Goal: Find specific page/section: Find specific page/section

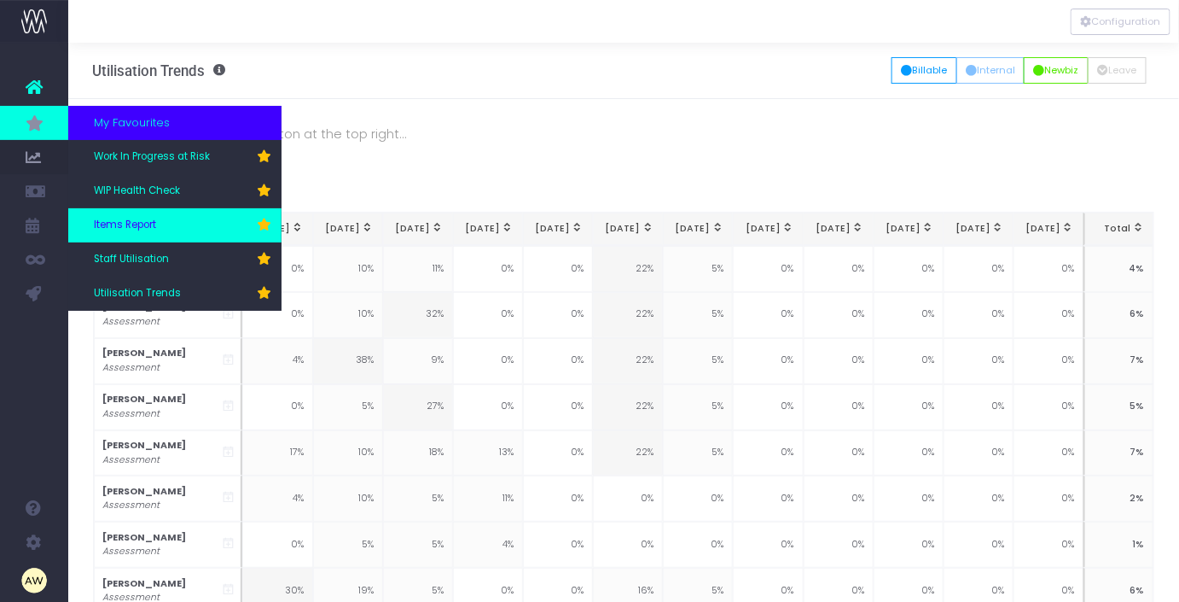
click at [166, 228] on link "Items Report" at bounding box center [174, 225] width 213 height 34
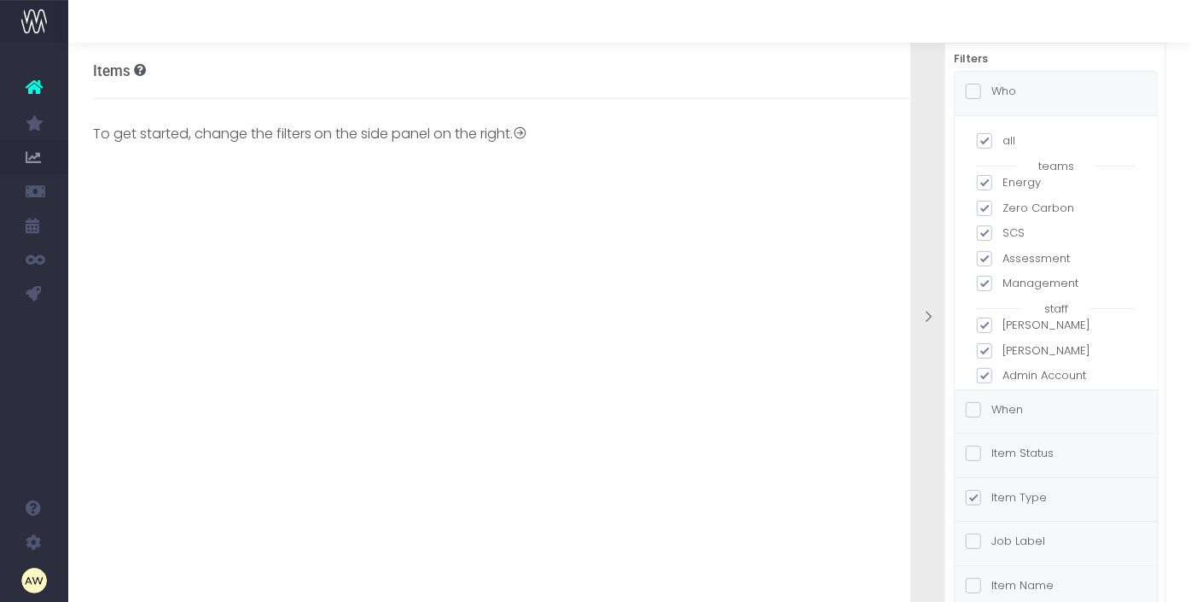
click at [1035, 458] on label "Item Status" at bounding box center [1010, 453] width 88 height 17
click at [1003, 456] on input "Item Status" at bounding box center [997, 450] width 11 height 11
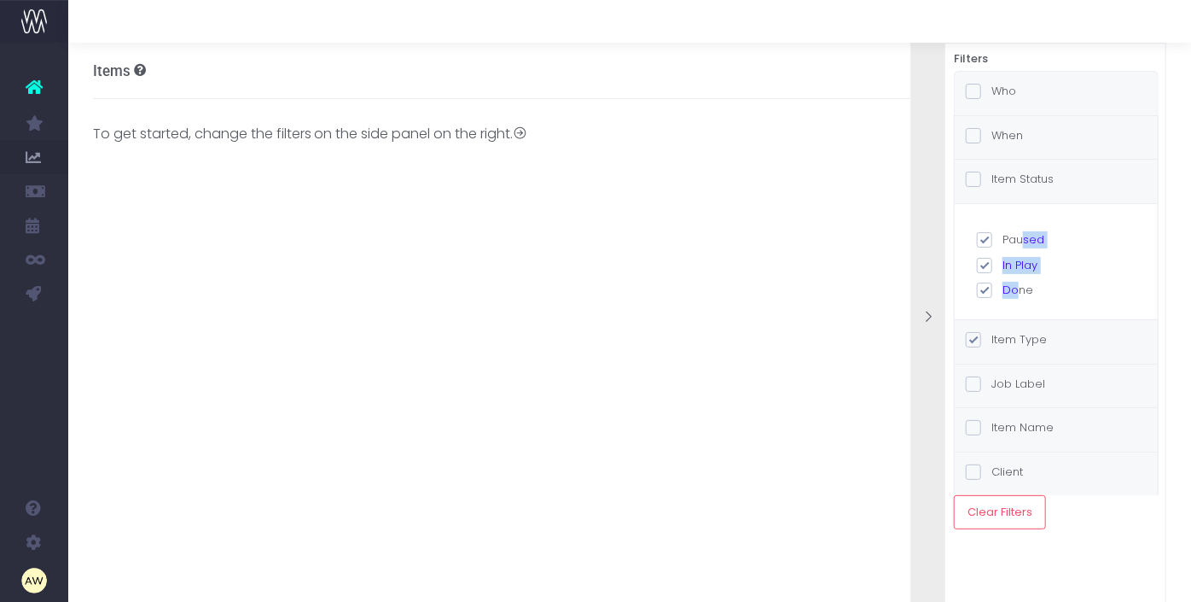
drag, startPoint x: 1022, startPoint y: 241, endPoint x: 1017, endPoint y: 283, distance: 42.9
click at [1017, 283] on div "Paused In Play Done" at bounding box center [1056, 264] width 159 height 67
click at [1017, 283] on label "Done" at bounding box center [1056, 290] width 159 height 17
click at [1014, 283] on input "Done" at bounding box center [1008, 287] width 11 height 11
checkbox input "false"
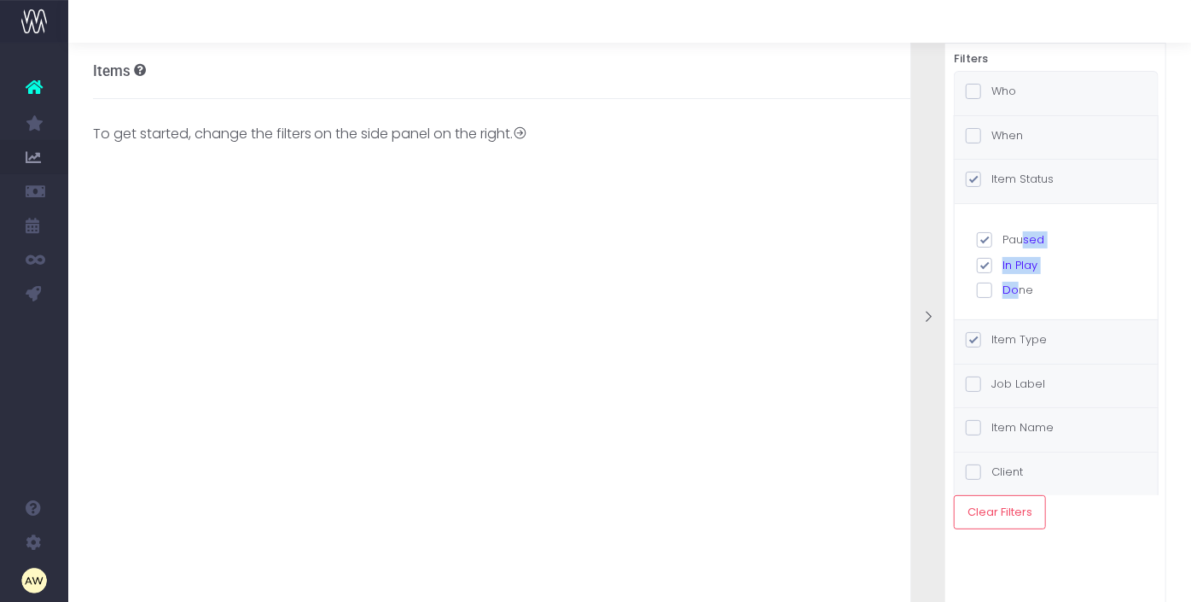
checkbox input "true"
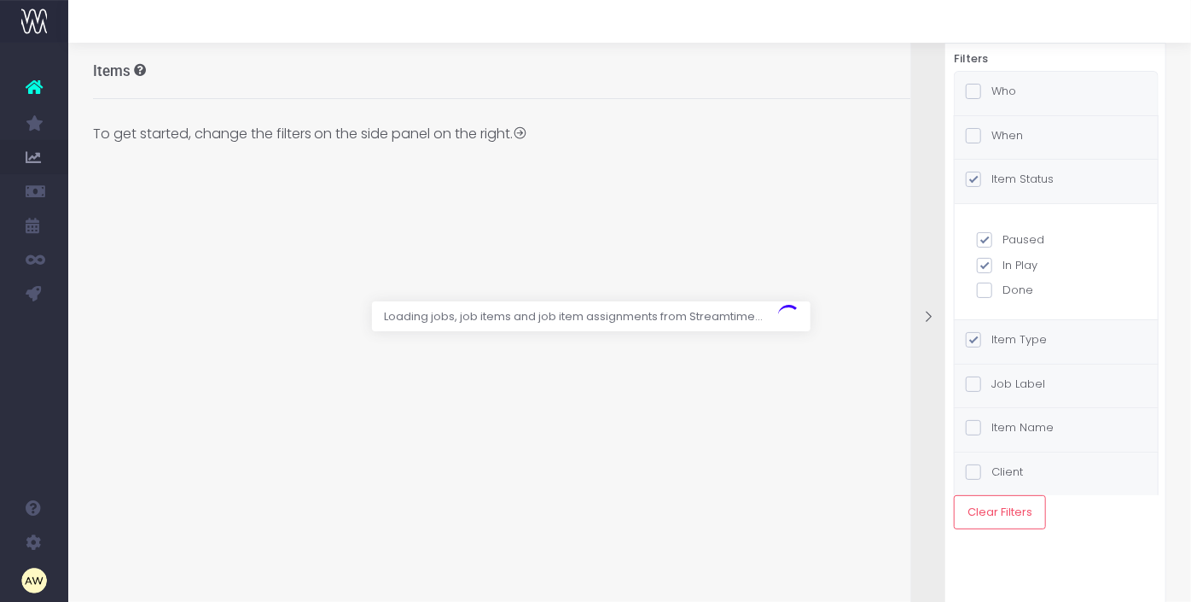
click at [1016, 239] on label "Paused" at bounding box center [1056, 239] width 159 height 17
click at [1014, 239] on input "Paused" at bounding box center [1008, 236] width 11 height 11
checkbox input "false"
click at [1010, 90] on label "Who" at bounding box center [991, 91] width 50 height 17
click at [1003, 90] on input "Who" at bounding box center [997, 88] width 11 height 11
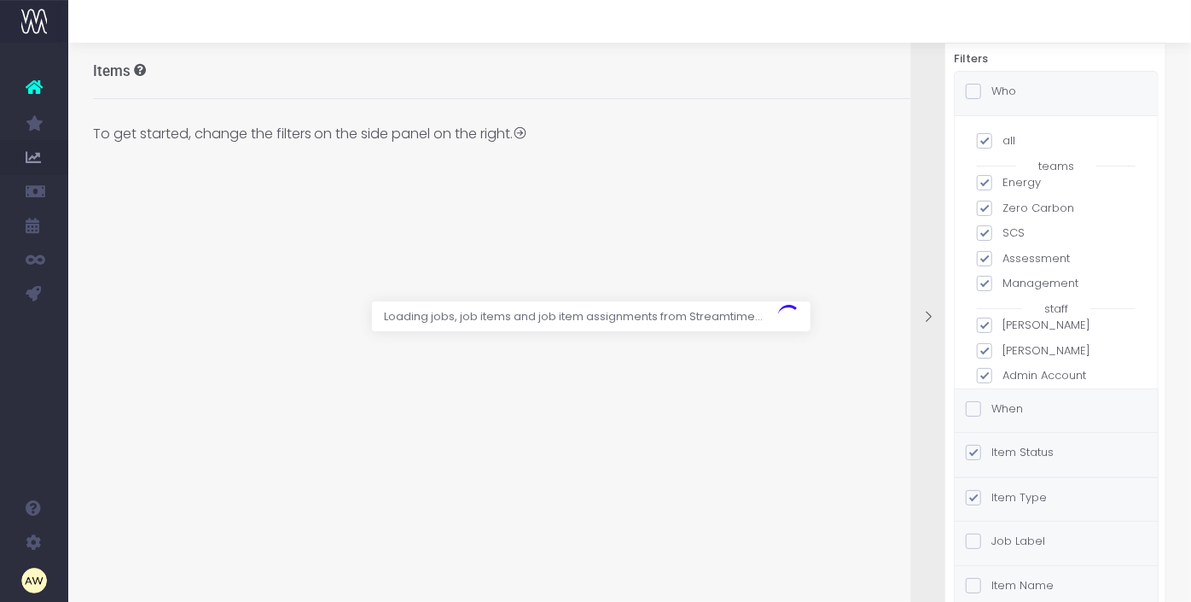
click at [983, 142] on label "all" at bounding box center [1056, 140] width 159 height 17
click at [1003, 142] on input "all" at bounding box center [1008, 137] width 11 height 11
checkbox input "false"
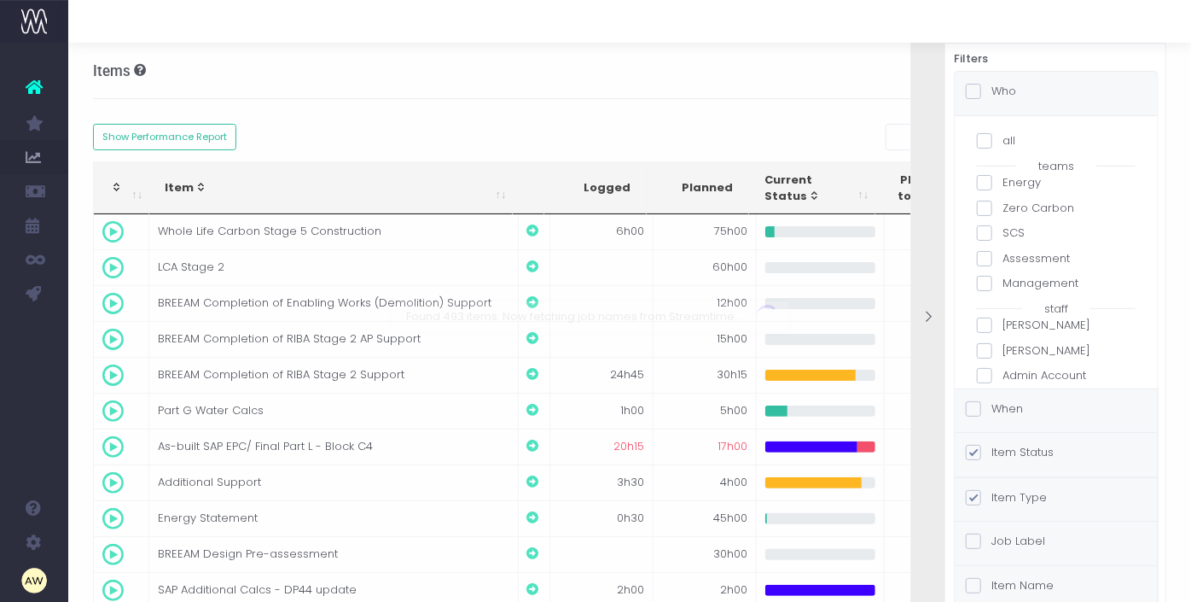
checkbox input "false"
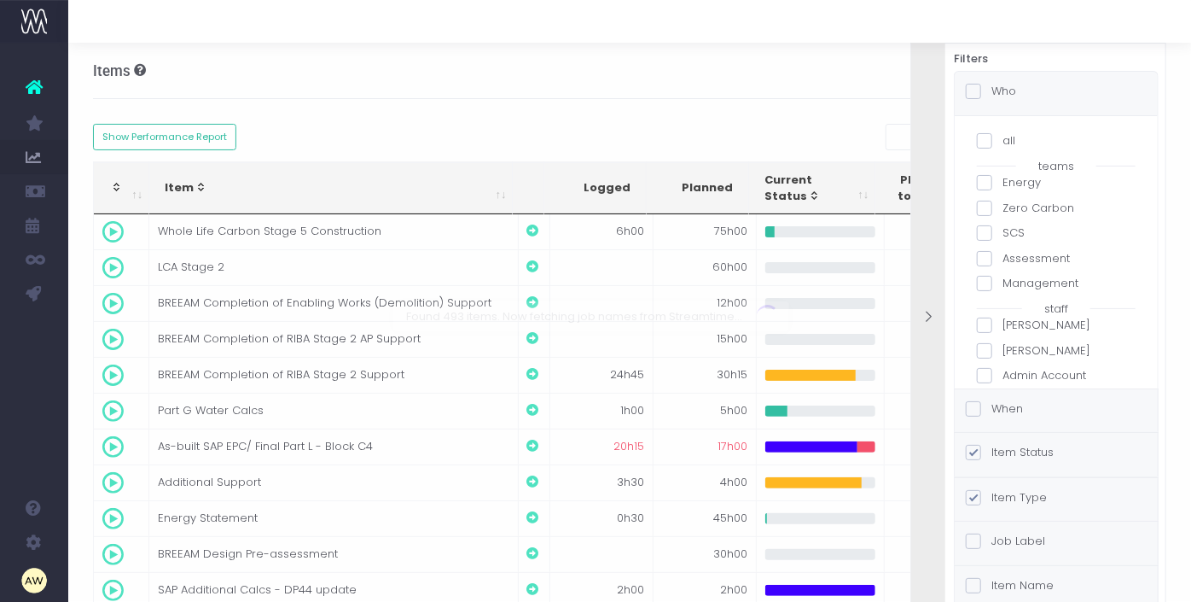
checkbox input "false"
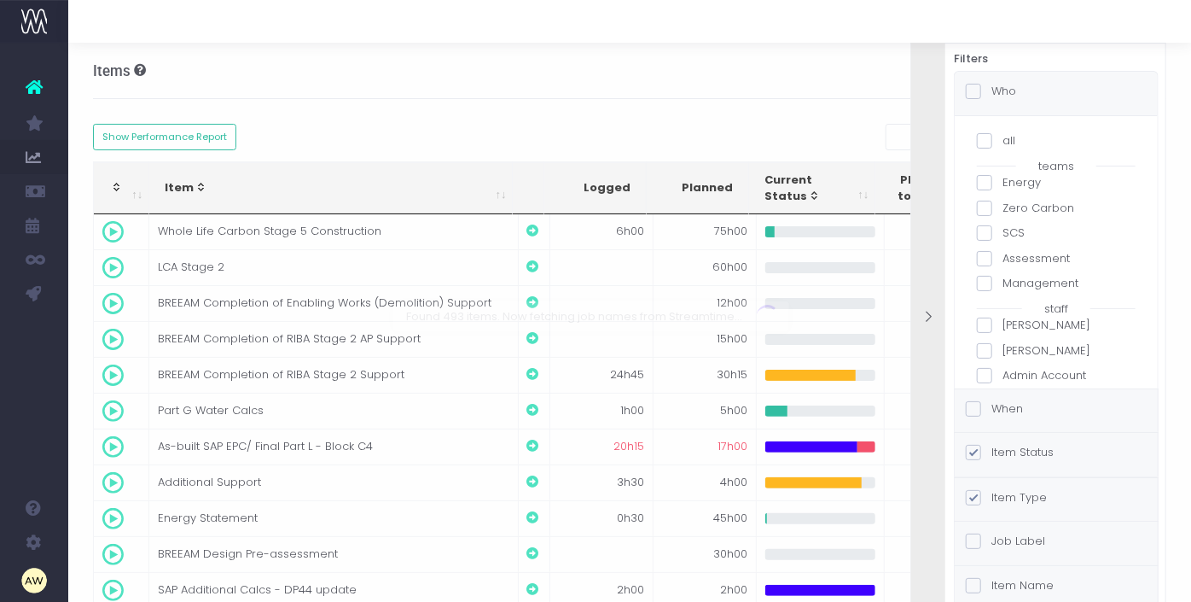
checkbox input "false"
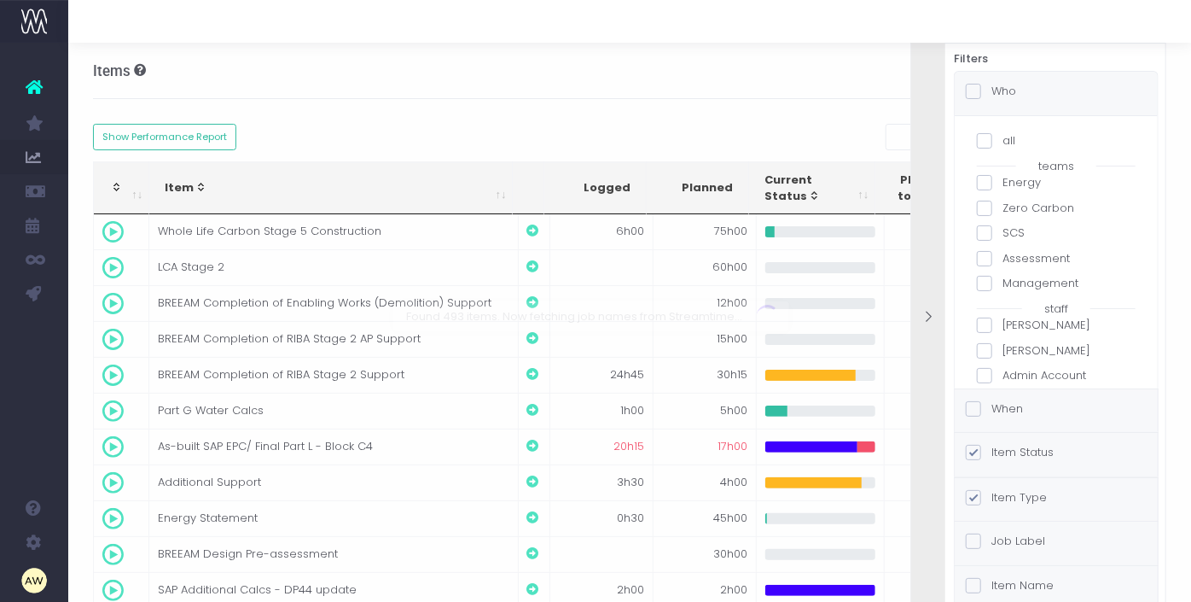
checkbox input "false"
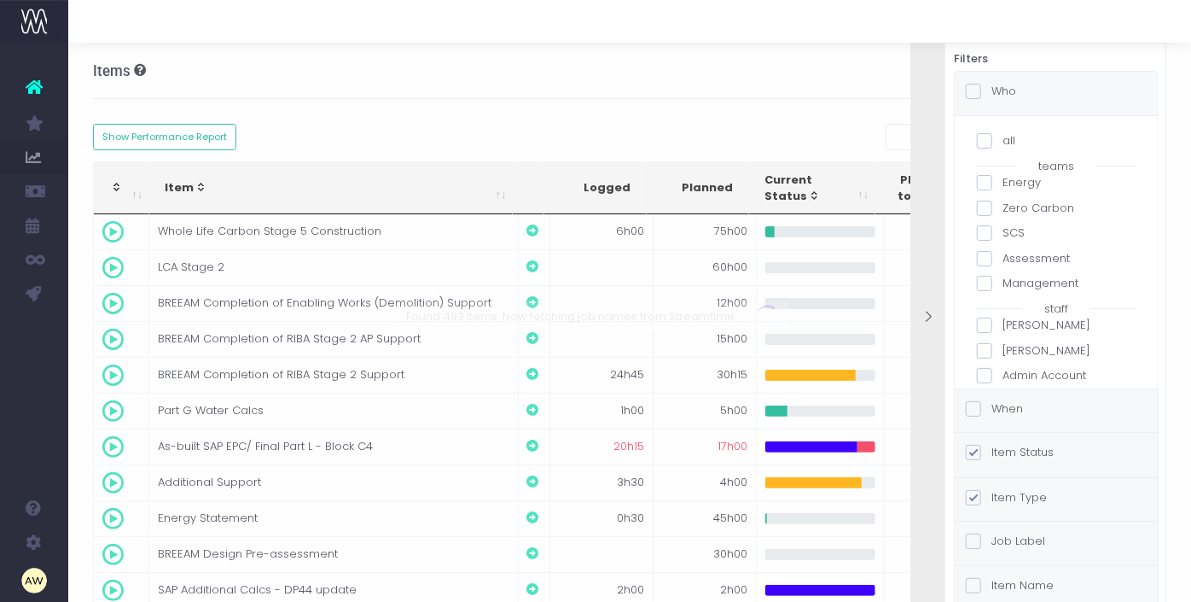
checkbox input "false"
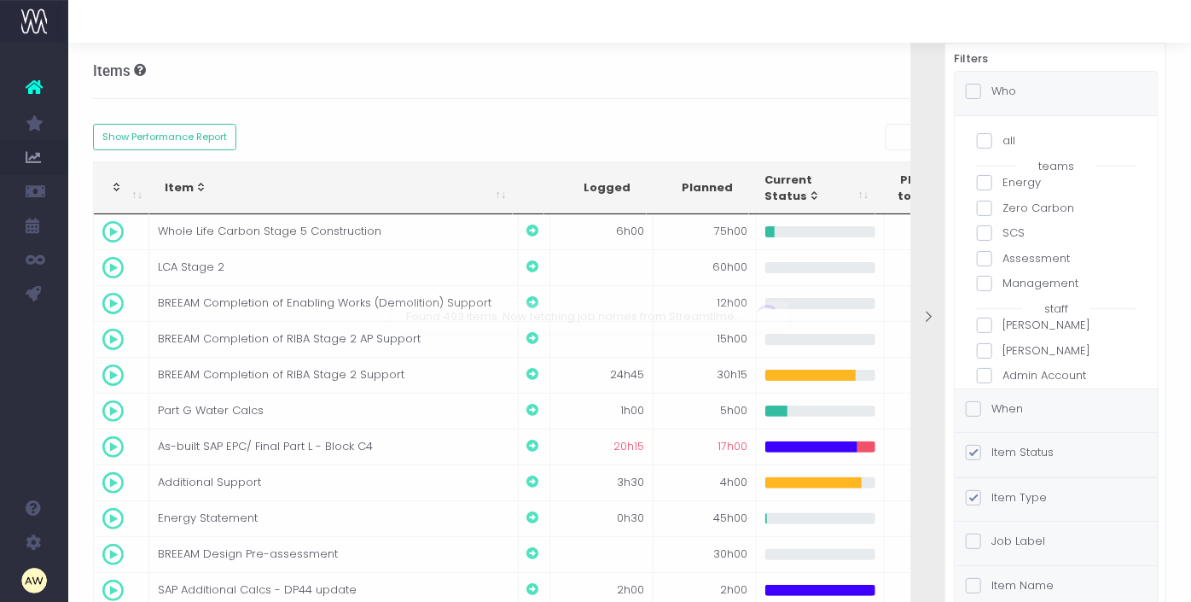
checkbox input "false"
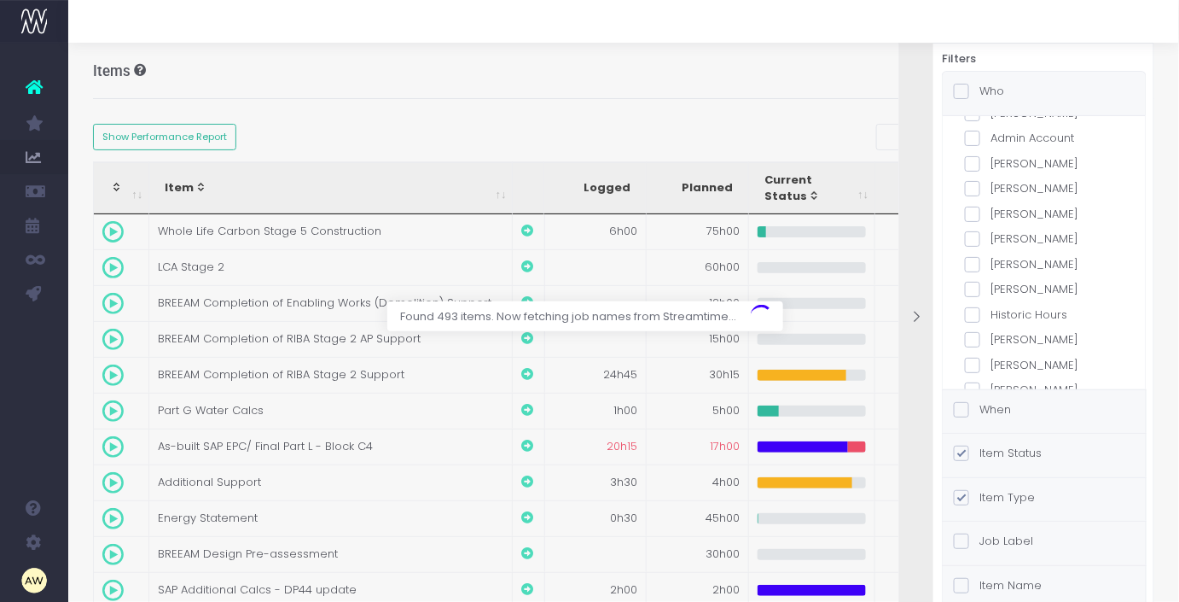
scroll to position [236, 0]
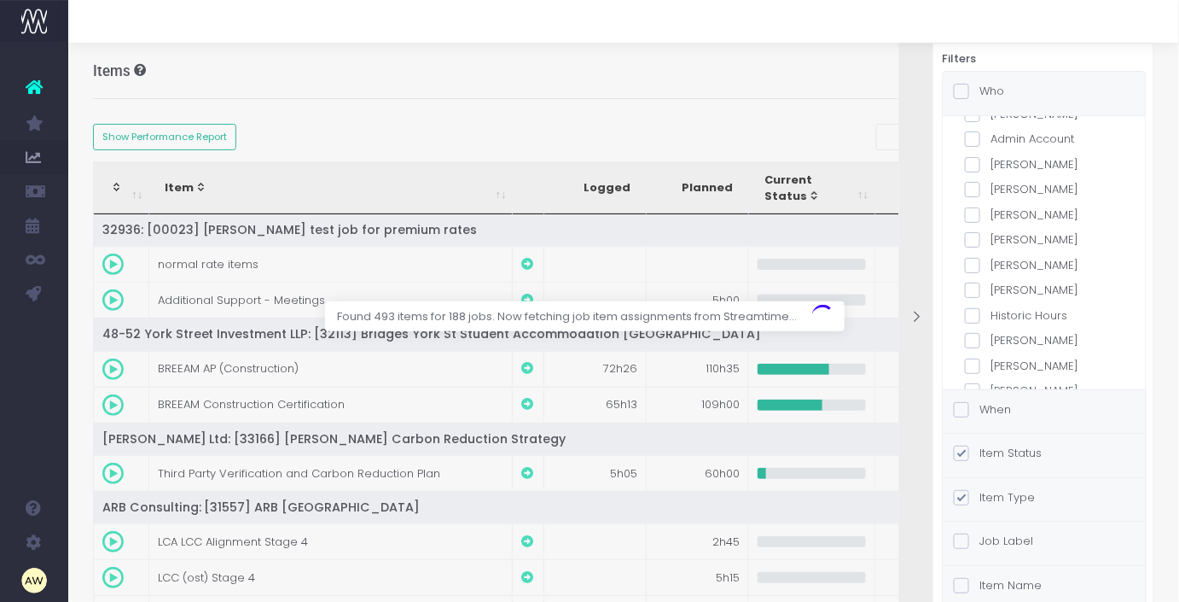
click at [972, 213] on span at bounding box center [972, 214] width 15 height 15
click at [991, 213] on input "[PERSON_NAME]" at bounding box center [996, 212] width 11 height 11
checkbox input "true"
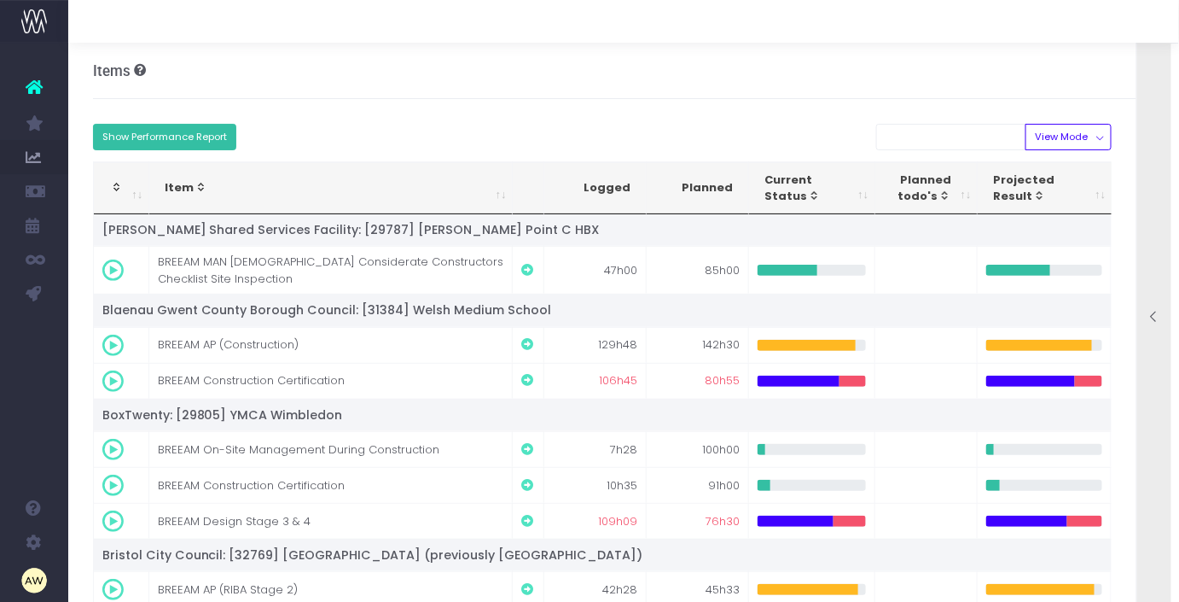
click at [218, 127] on button "Show Performance Report" at bounding box center [165, 137] width 144 height 26
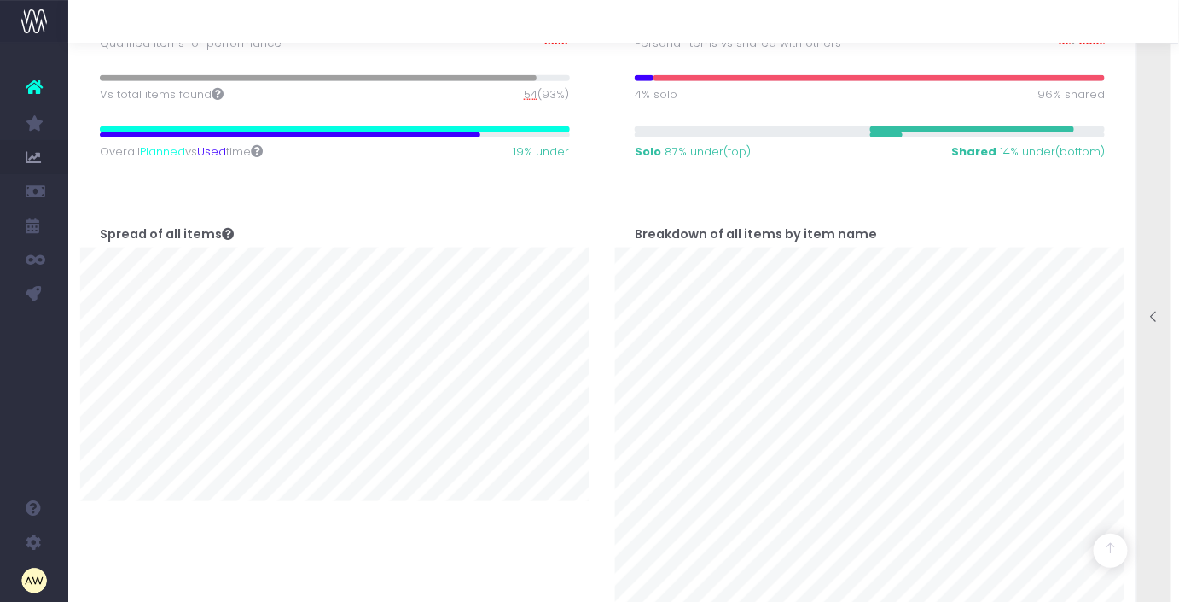
scroll to position [430, 0]
click at [1147, 169] on div at bounding box center [1155, 318] width 34 height 600
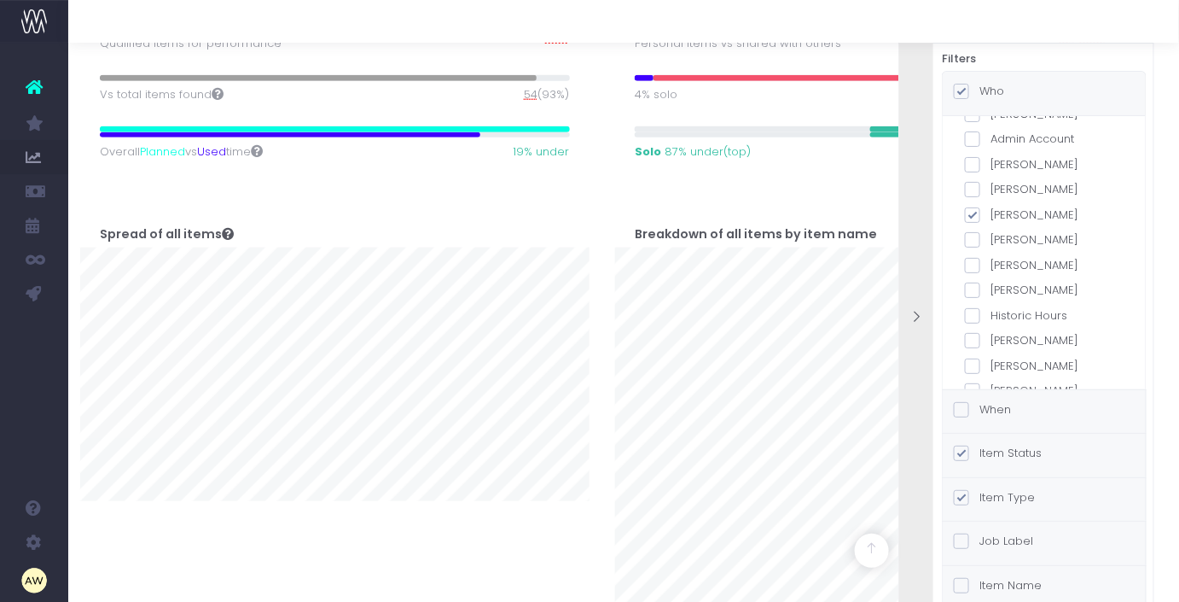
click at [977, 341] on span at bounding box center [972, 340] width 15 height 15
click at [991, 341] on input "[PERSON_NAME]" at bounding box center [996, 337] width 11 height 11
checkbox input "true"
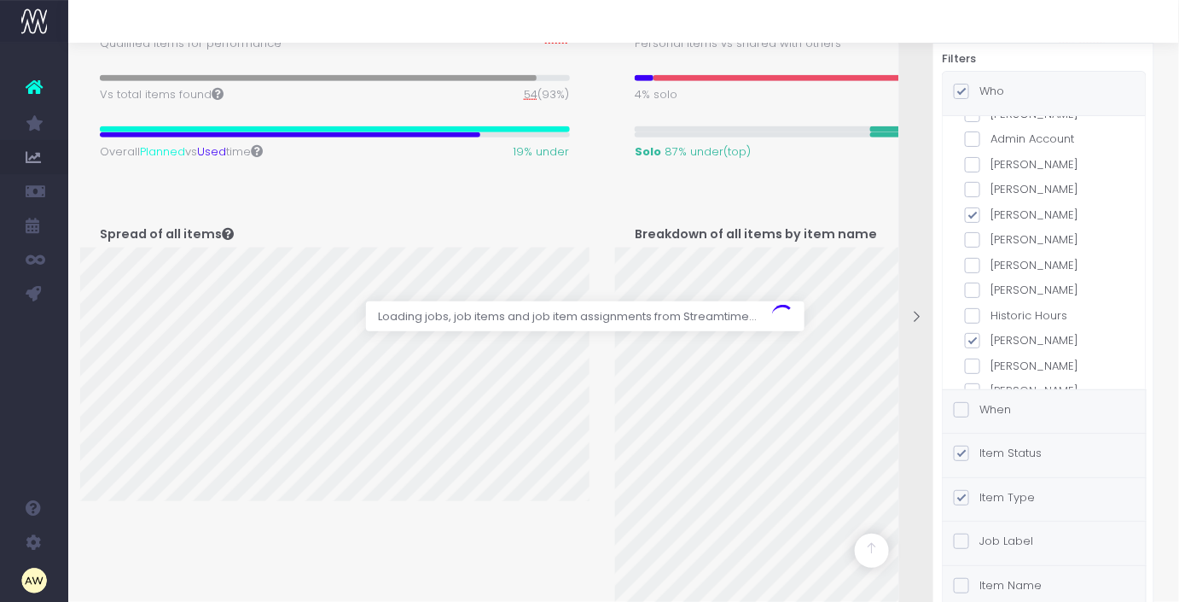
click at [974, 220] on span at bounding box center [972, 214] width 15 height 15
click at [991, 218] on input "[PERSON_NAME]" at bounding box center [996, 212] width 11 height 11
checkbox input "false"
